Goal: Information Seeking & Learning: Learn about a topic

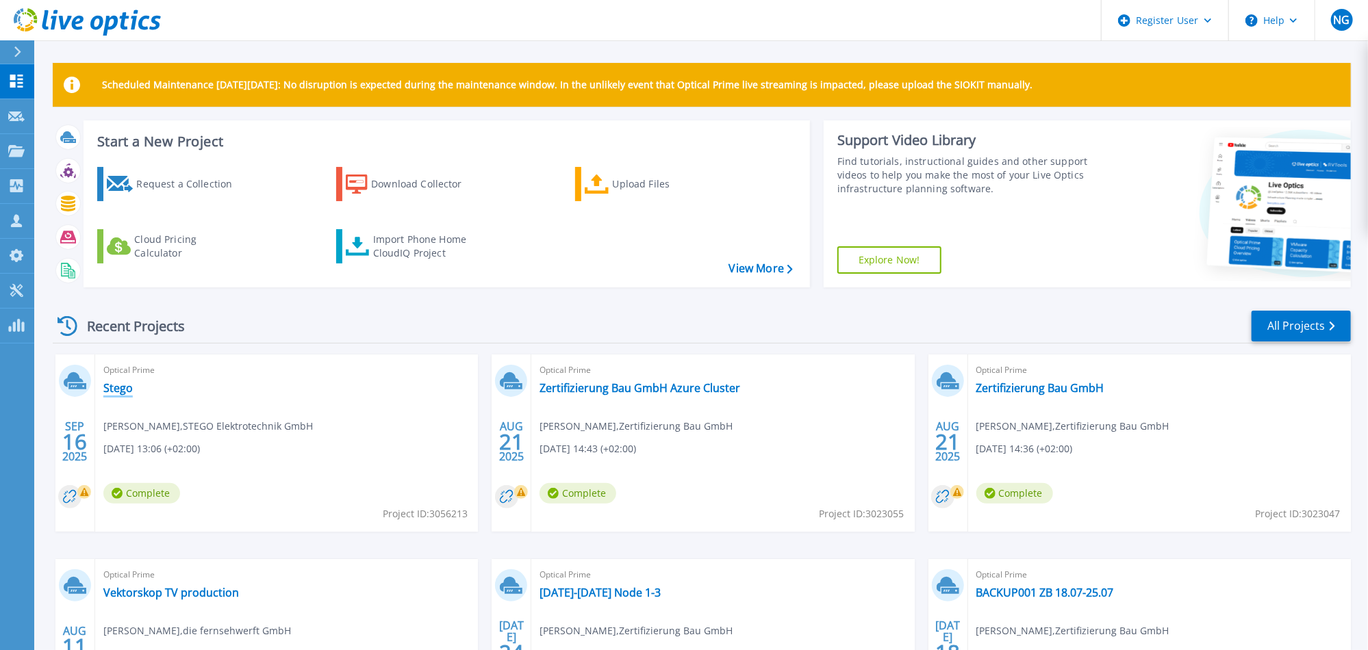
click at [123, 389] on link "Stego" at bounding box center [117, 388] width 29 height 14
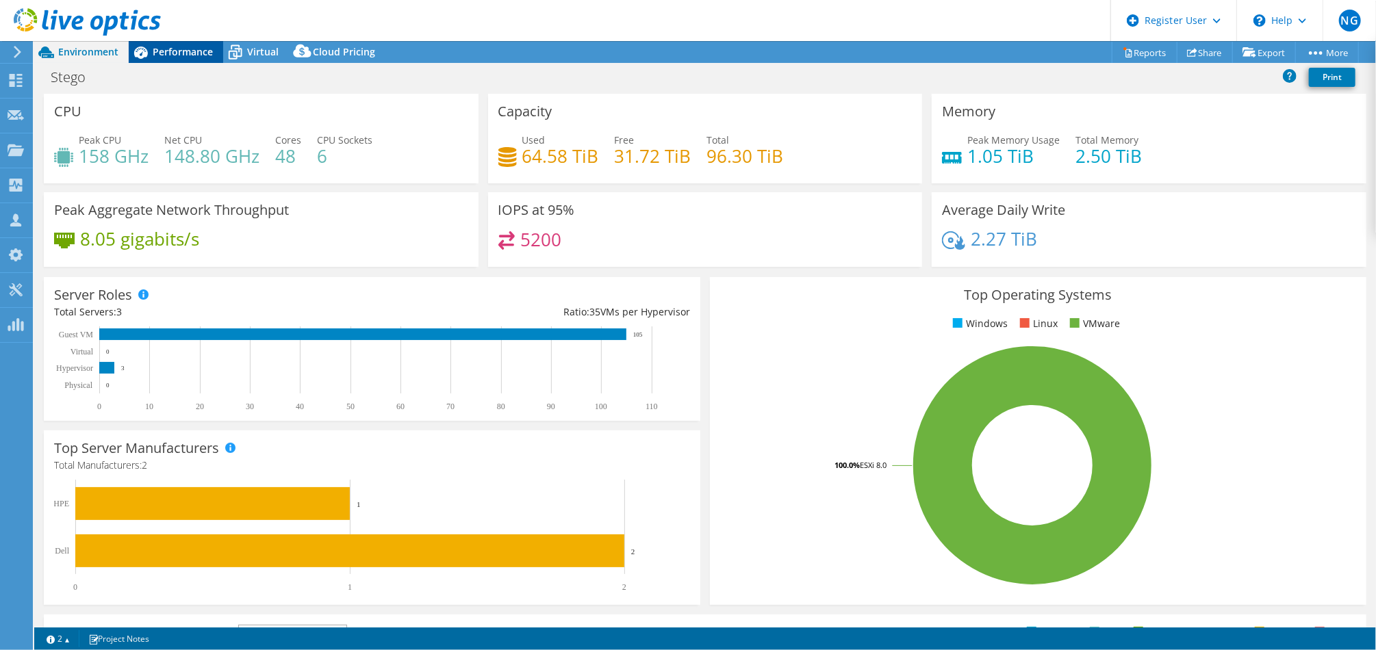
click at [212, 58] on div "Performance" at bounding box center [176, 52] width 94 height 22
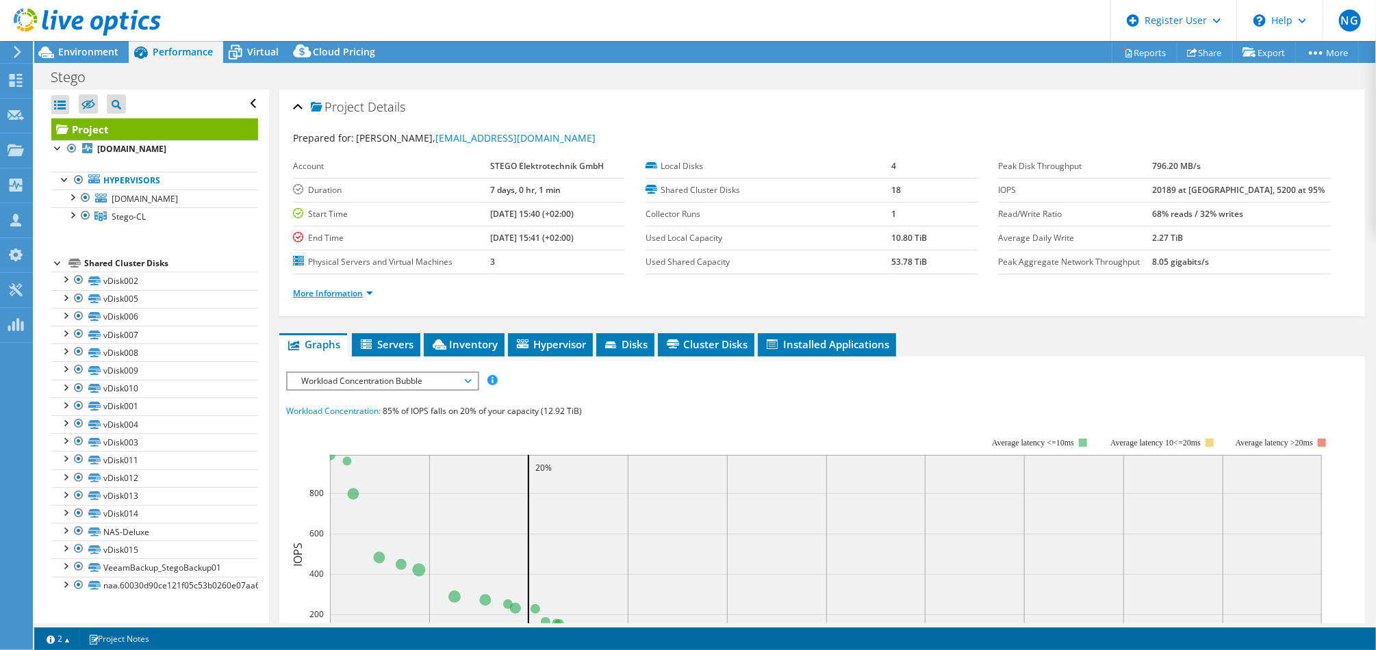
click at [369, 288] on link "More Information" at bounding box center [333, 294] width 80 height 12
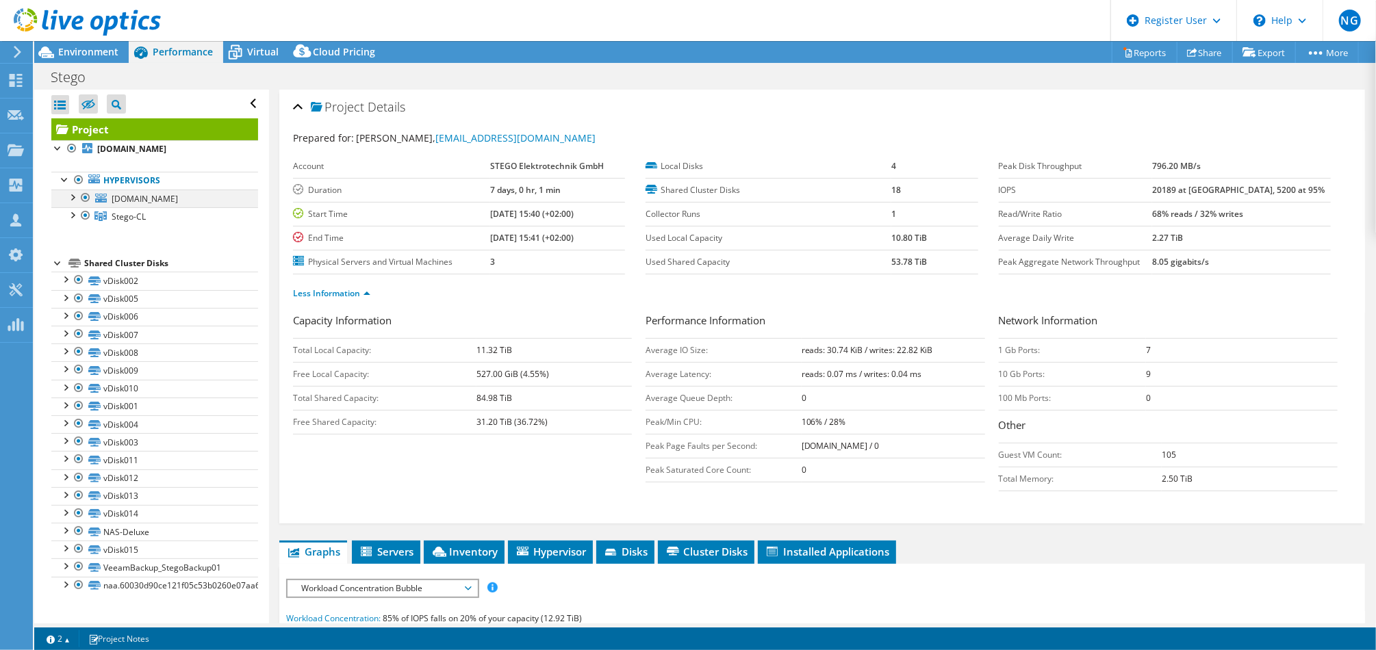
click at [84, 195] on div at bounding box center [86, 198] width 14 height 16
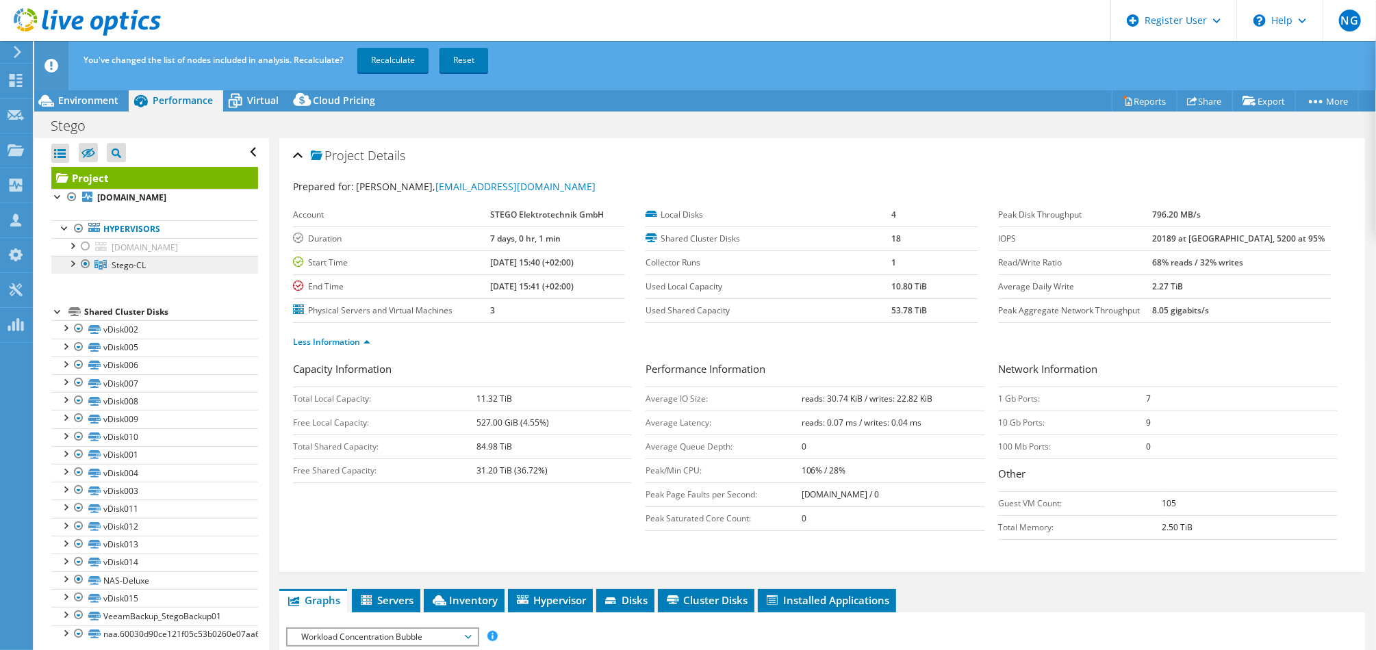
click at [128, 264] on span "Stego-CL" at bounding box center [129, 265] width 34 height 12
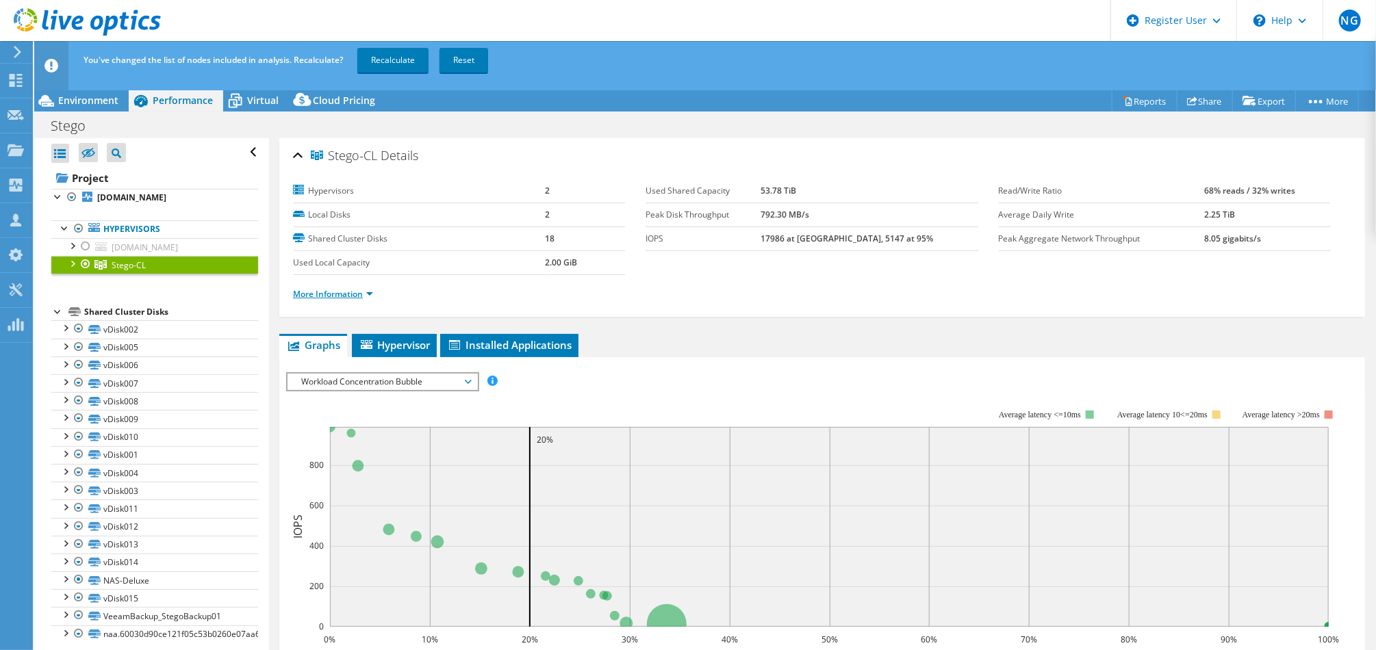
click at [370, 296] on link "More Information" at bounding box center [333, 294] width 80 height 12
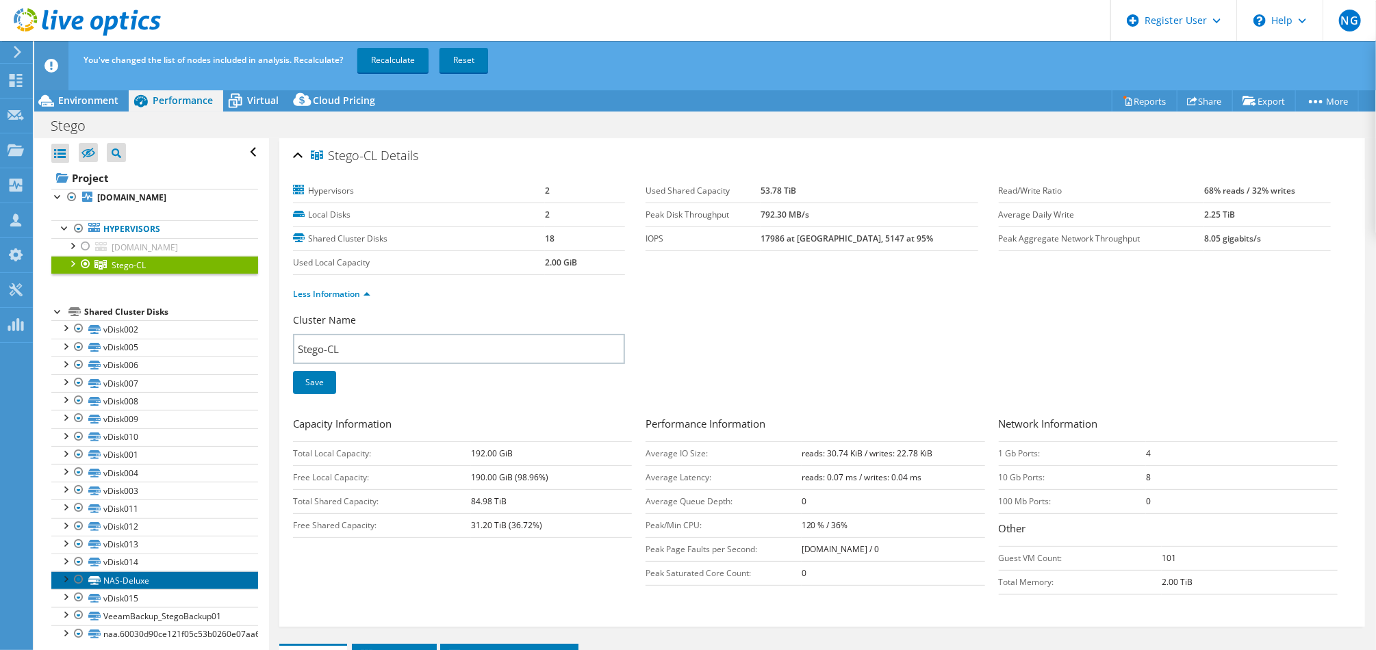
click at [186, 575] on link "NAS-Deluxe" at bounding box center [154, 581] width 207 height 18
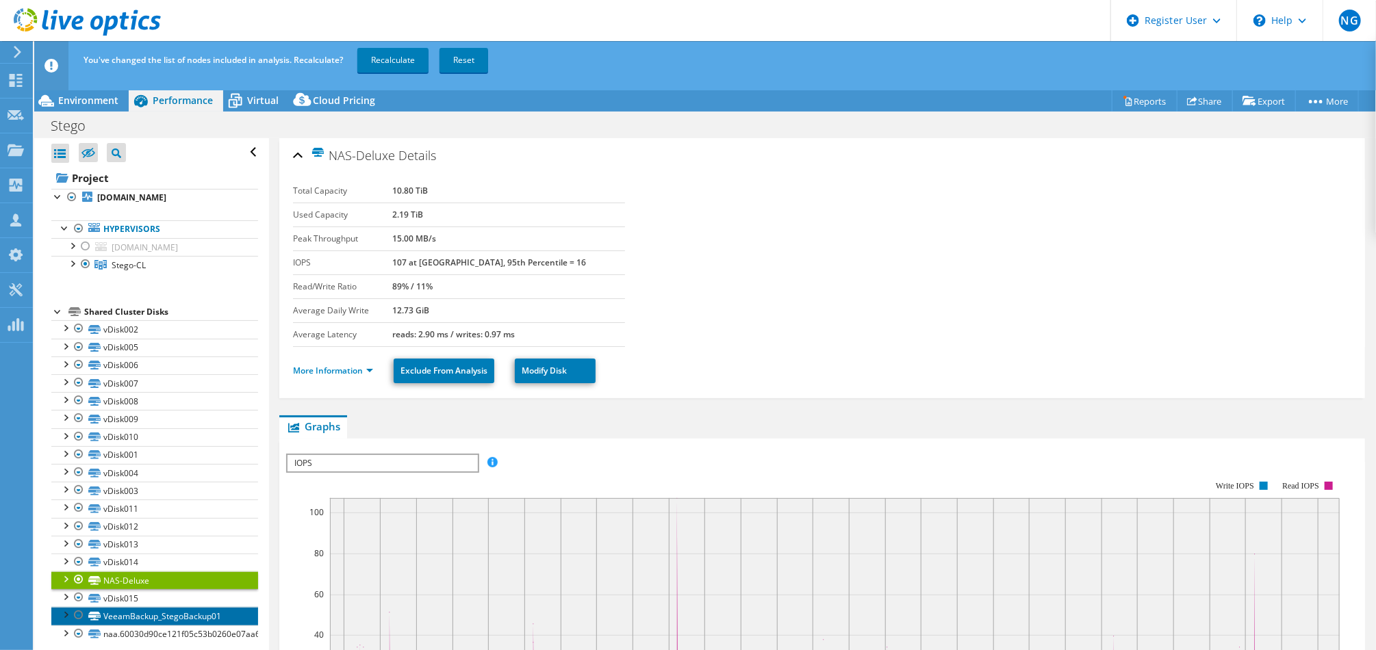
click at [162, 613] on link "VeeamBackup_StegoBackup01" at bounding box center [154, 616] width 207 height 18
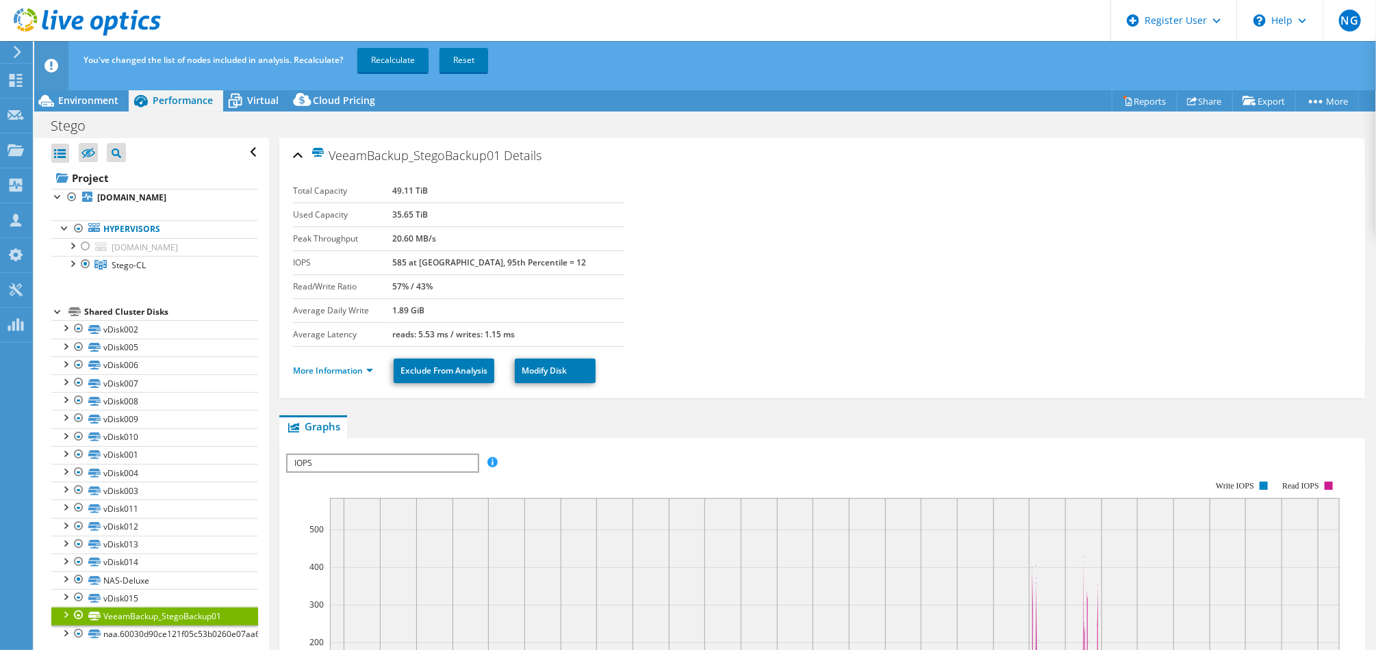
click at [129, 612] on link "VeeamBackup_StegoBackup01" at bounding box center [154, 616] width 207 height 18
click at [166, 636] on link "naa.60030d90ce121f05c53b0260e07aa64e" at bounding box center [154, 635] width 207 height 18
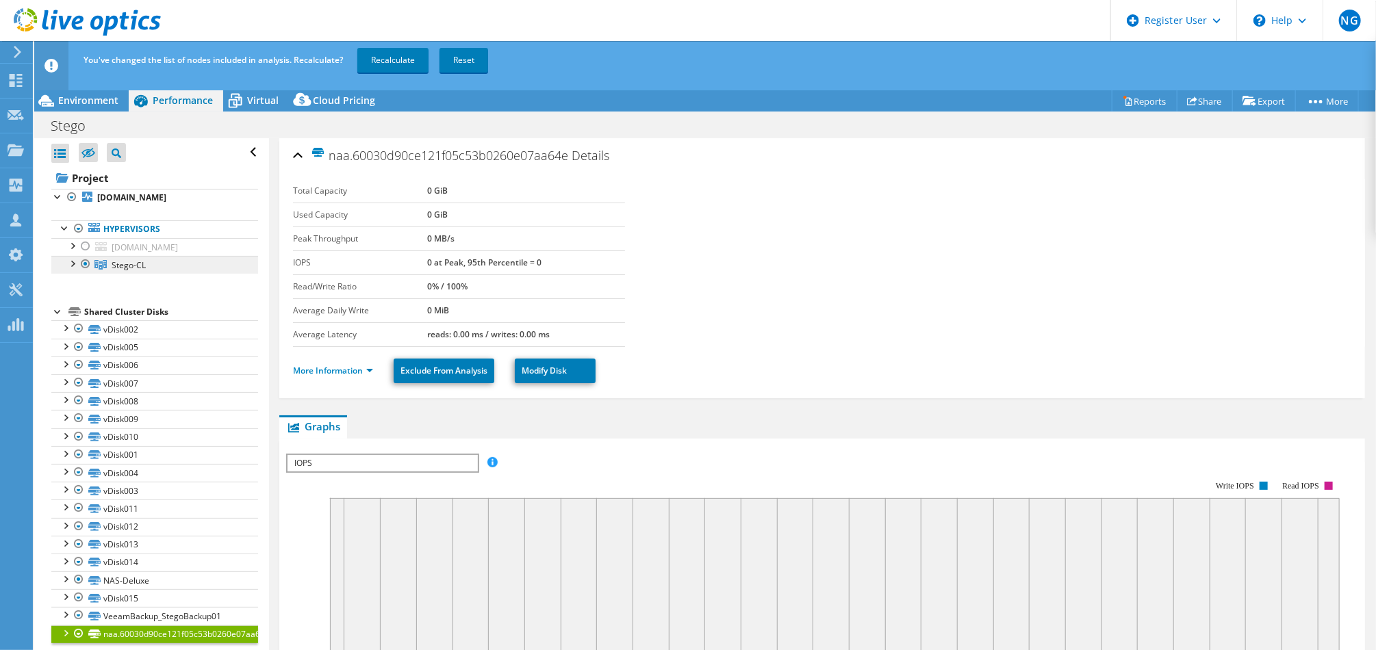
click at [144, 270] on span "Stego-CL" at bounding box center [129, 265] width 34 height 12
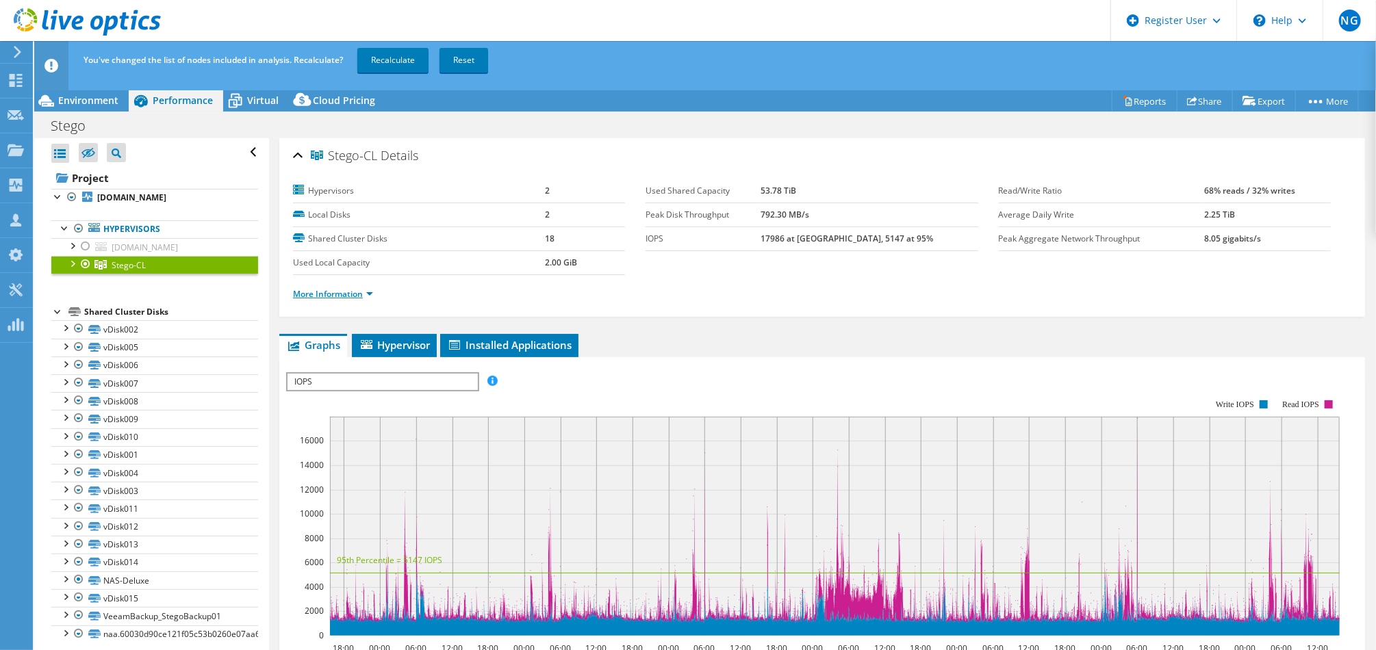
click at [368, 290] on link "More Information" at bounding box center [333, 294] width 80 height 12
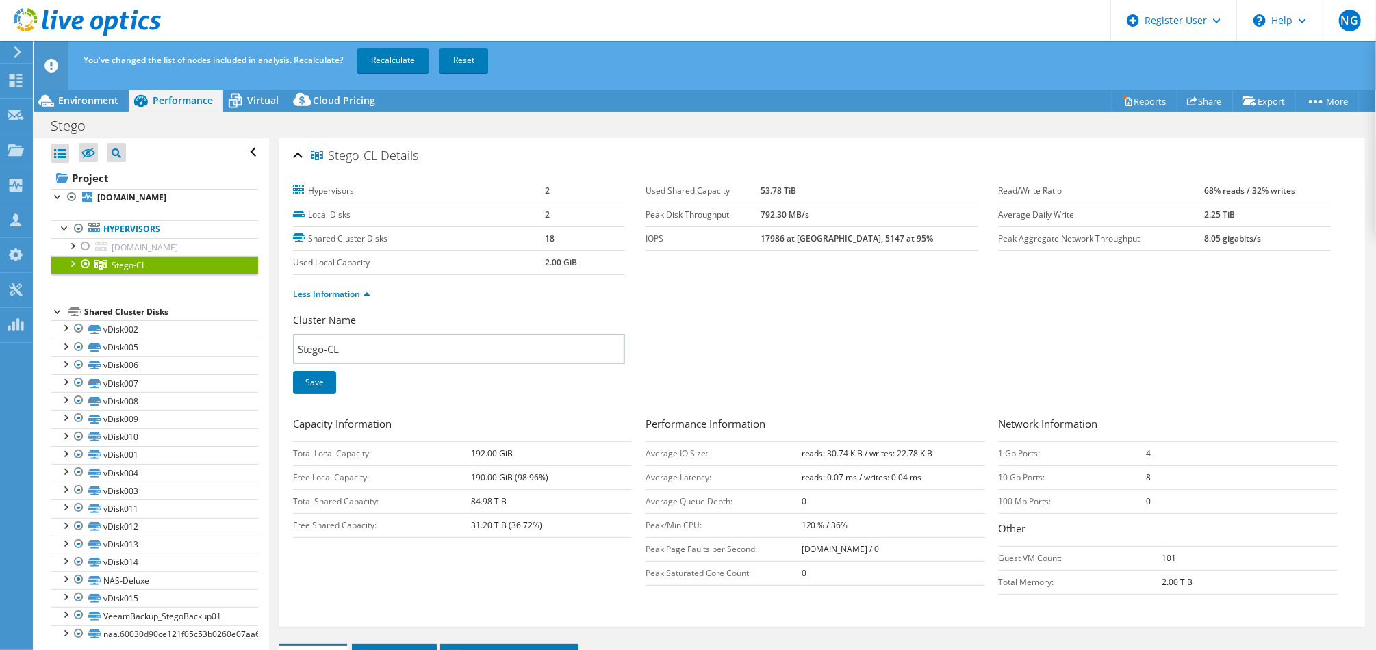
click at [569, 383] on div "Cluster Name Stego-CL Save" at bounding box center [469, 363] width 353 height 98
drag, startPoint x: 606, startPoint y: 397, endPoint x: 631, endPoint y: 400, distance: 25.5
click at [607, 396] on div "Cluster Name Stego-CL Save" at bounding box center [469, 363] width 353 height 98
click at [549, 386] on div "Cluster Name Stego-CL Save" at bounding box center [469, 363] width 353 height 98
